Goal: Information Seeking & Learning: Learn about a topic

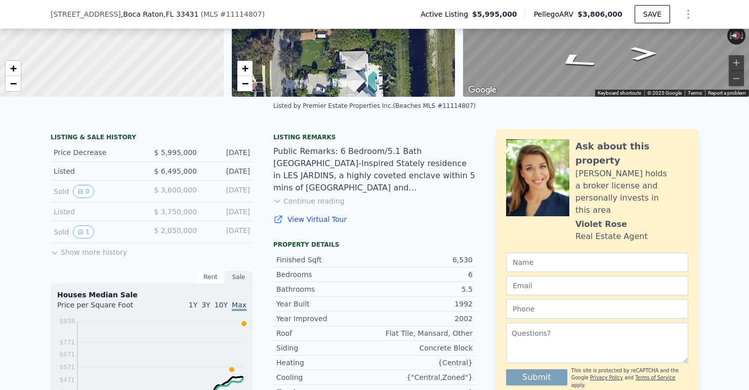
scroll to position [159, 0]
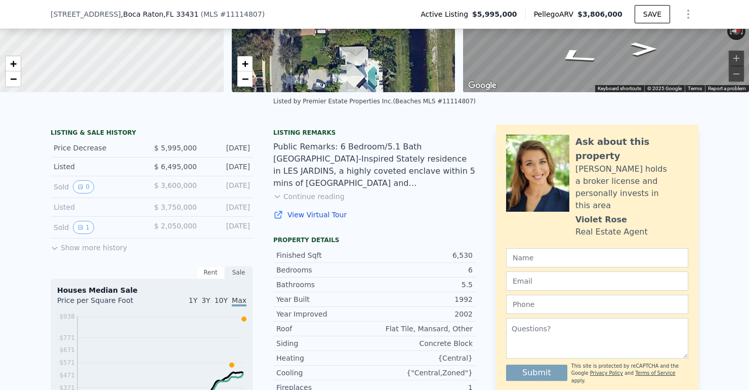
click at [189, 184] on span "$ 3,600,000" at bounding box center [175, 185] width 43 height 8
click at [64, 206] on div "Listed" at bounding box center [99, 207] width 90 height 10
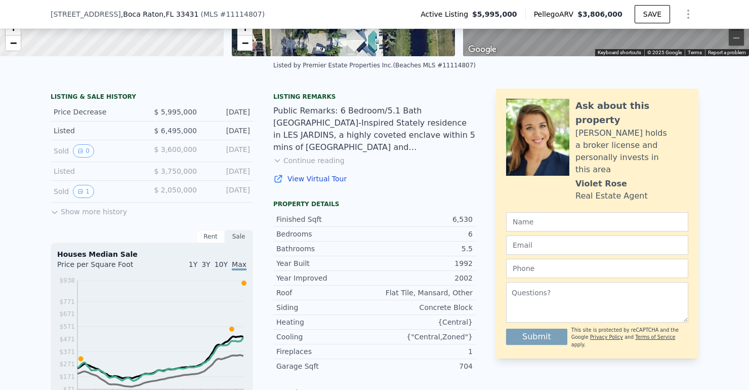
scroll to position [186, 0]
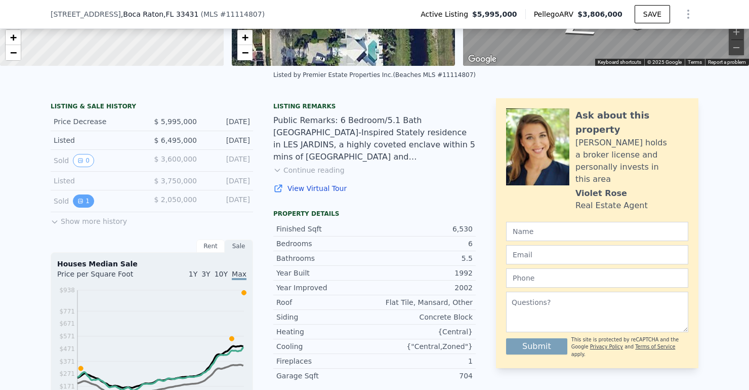
click at [79, 203] on icon "View historical data" at bounding box center [80, 201] width 4 height 4
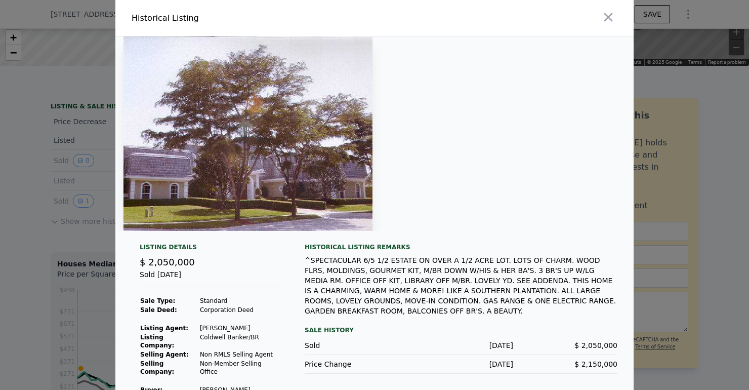
scroll to position [13, 0]
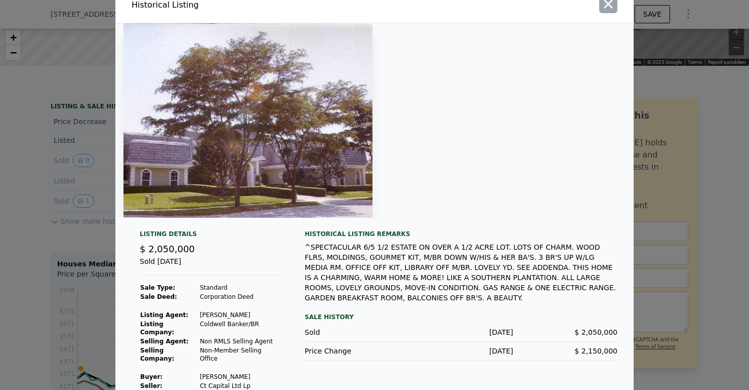
click at [609, 8] on icon "button" at bounding box center [608, 4] width 14 height 14
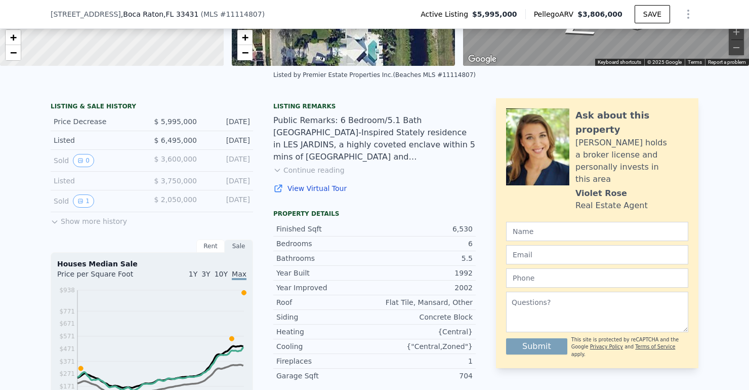
click at [82, 221] on button "Show more history" at bounding box center [89, 219] width 76 height 14
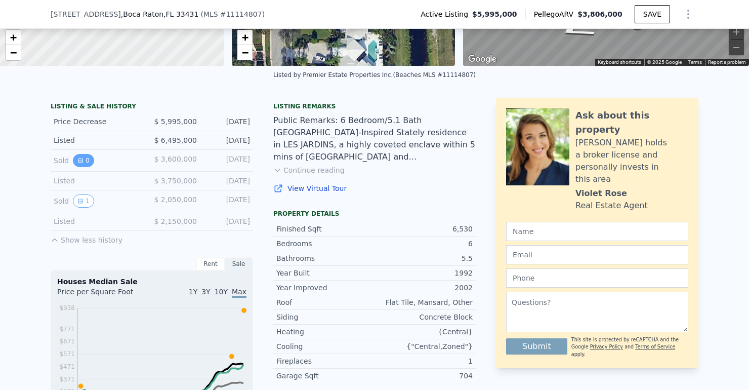
click at [77, 160] on icon "View historical data" at bounding box center [80, 160] width 6 height 6
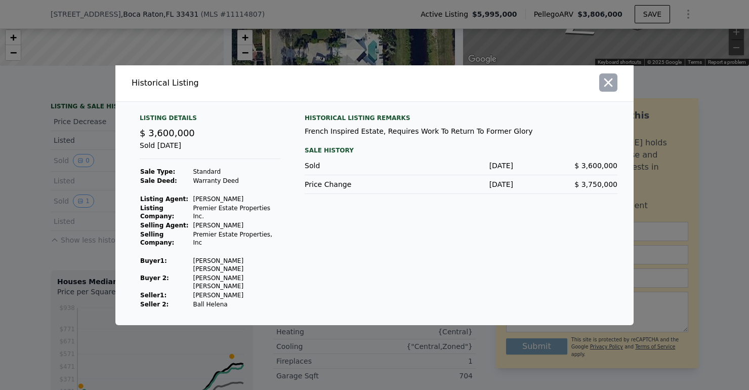
click at [607, 87] on icon "button" at bounding box center [608, 82] width 9 height 9
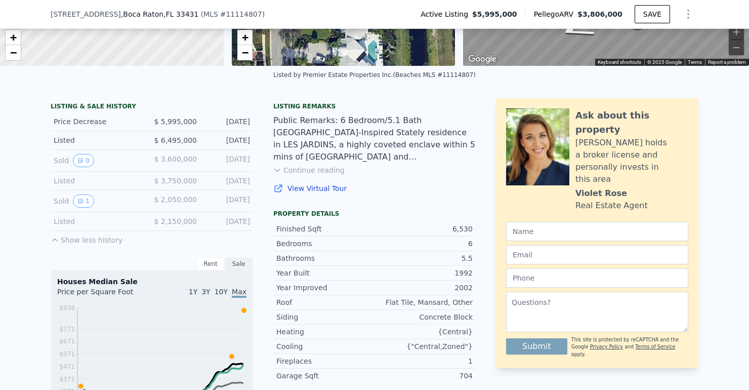
click at [328, 187] on link "View Virtual Tour" at bounding box center [374, 188] width 202 height 10
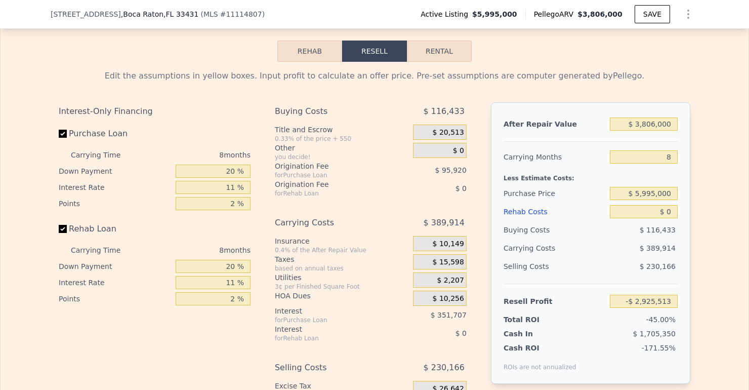
scroll to position [1598, 0]
click at [316, 54] on button "Rehab" at bounding box center [309, 52] width 65 height 21
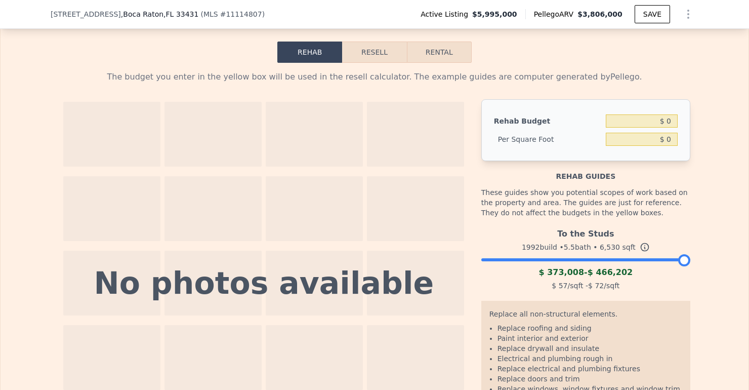
click at [385, 53] on button "Resell" at bounding box center [374, 52] width 64 height 21
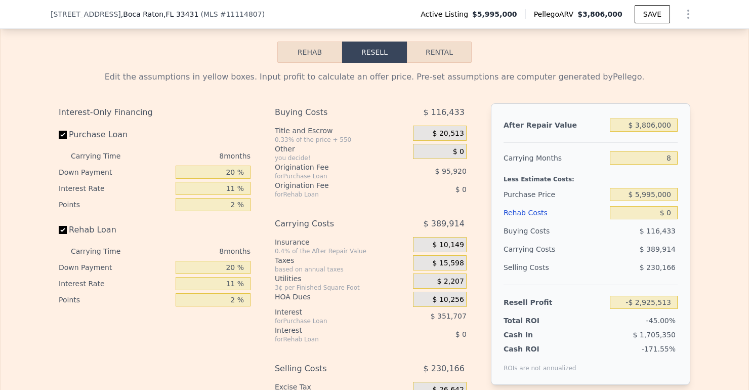
click at [438, 56] on button "Rental" at bounding box center [439, 52] width 65 height 21
select select "30"
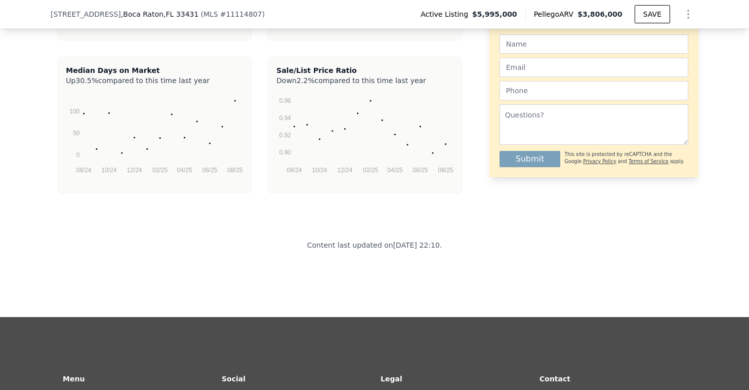
scroll to position [2732, 0]
